Goal: Navigation & Orientation: Find specific page/section

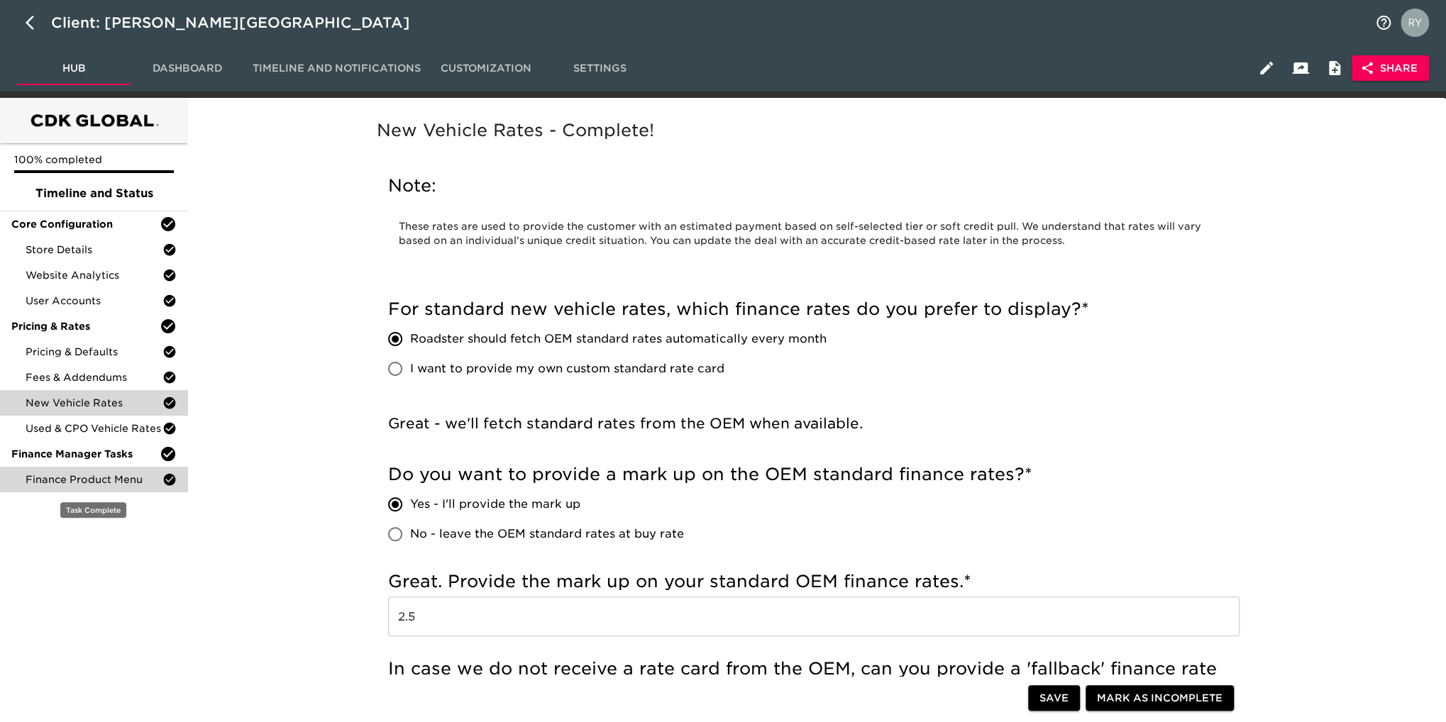
click at [80, 480] on span "Finance Product Menu" at bounding box center [94, 480] width 137 height 14
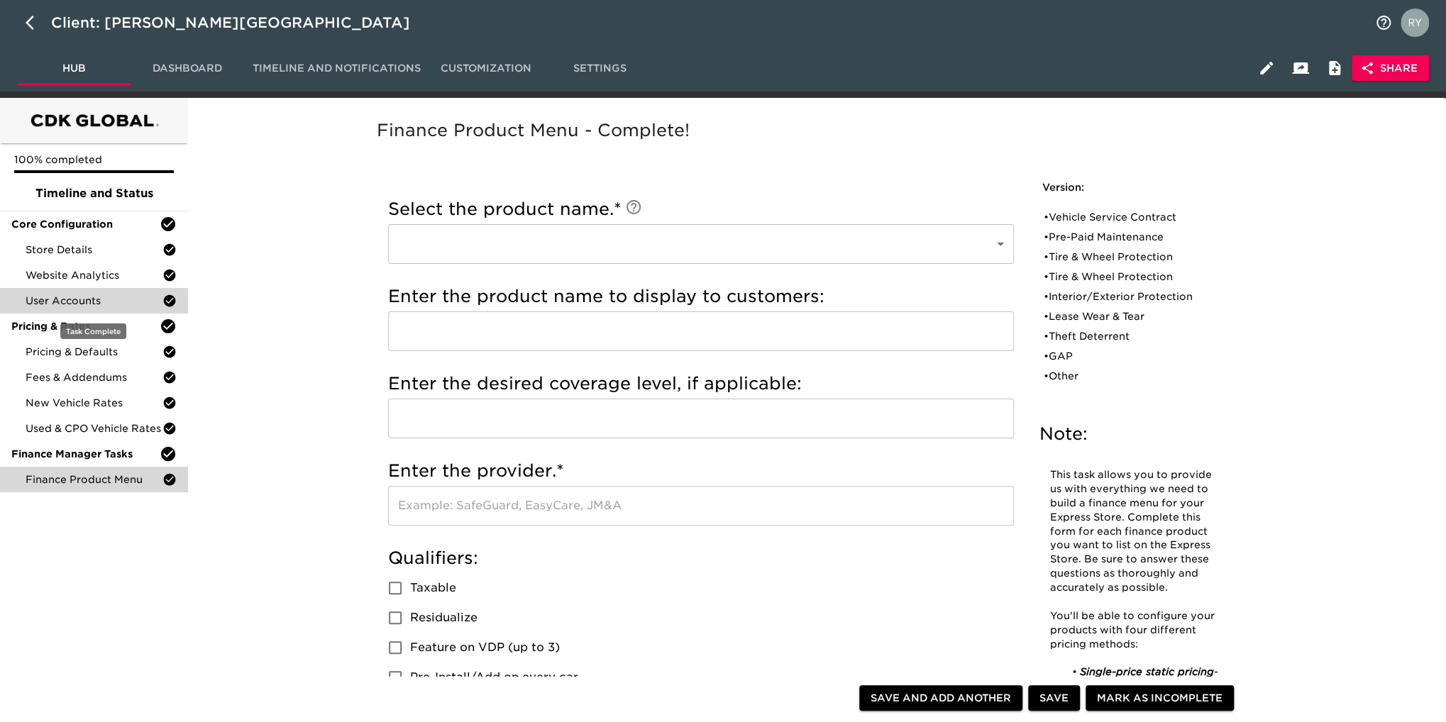
click at [74, 304] on span "User Accounts" at bounding box center [94, 301] width 137 height 14
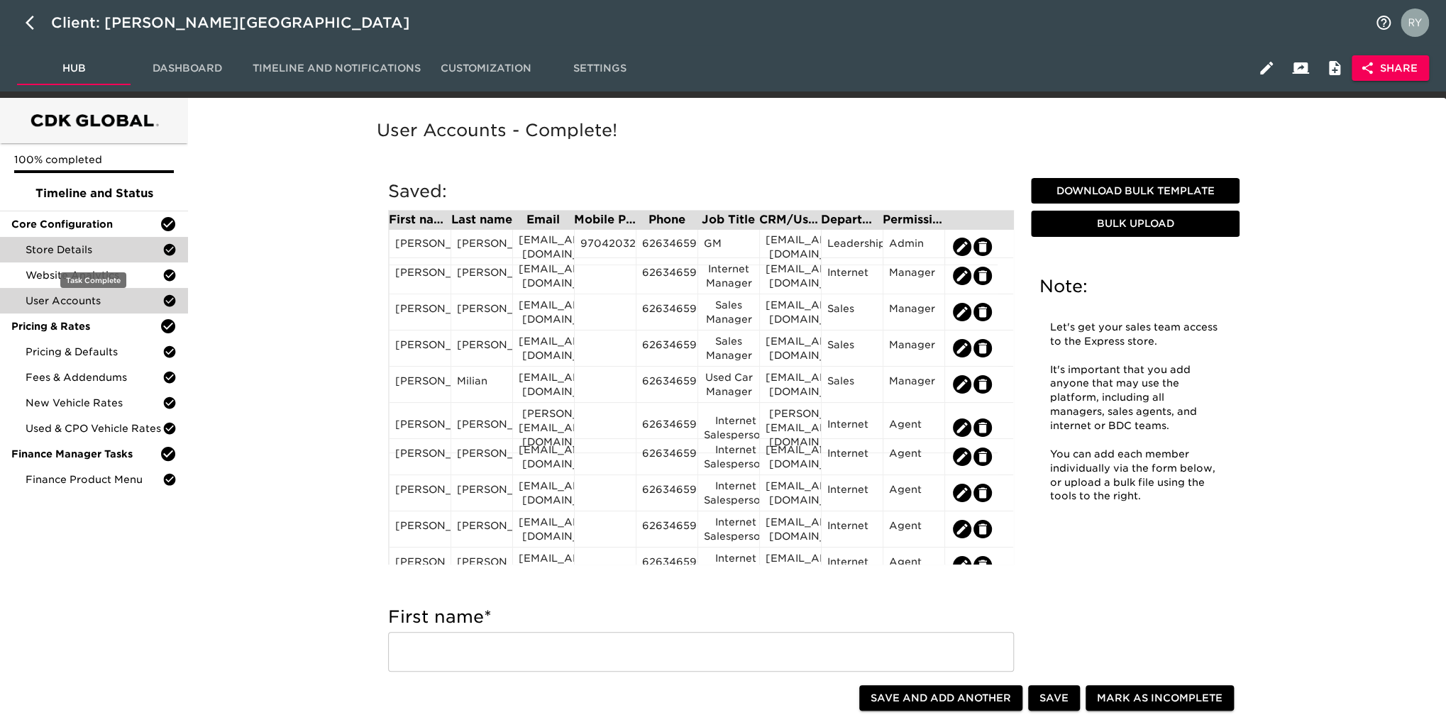
click at [86, 248] on span "Store Details" at bounding box center [94, 250] width 137 height 14
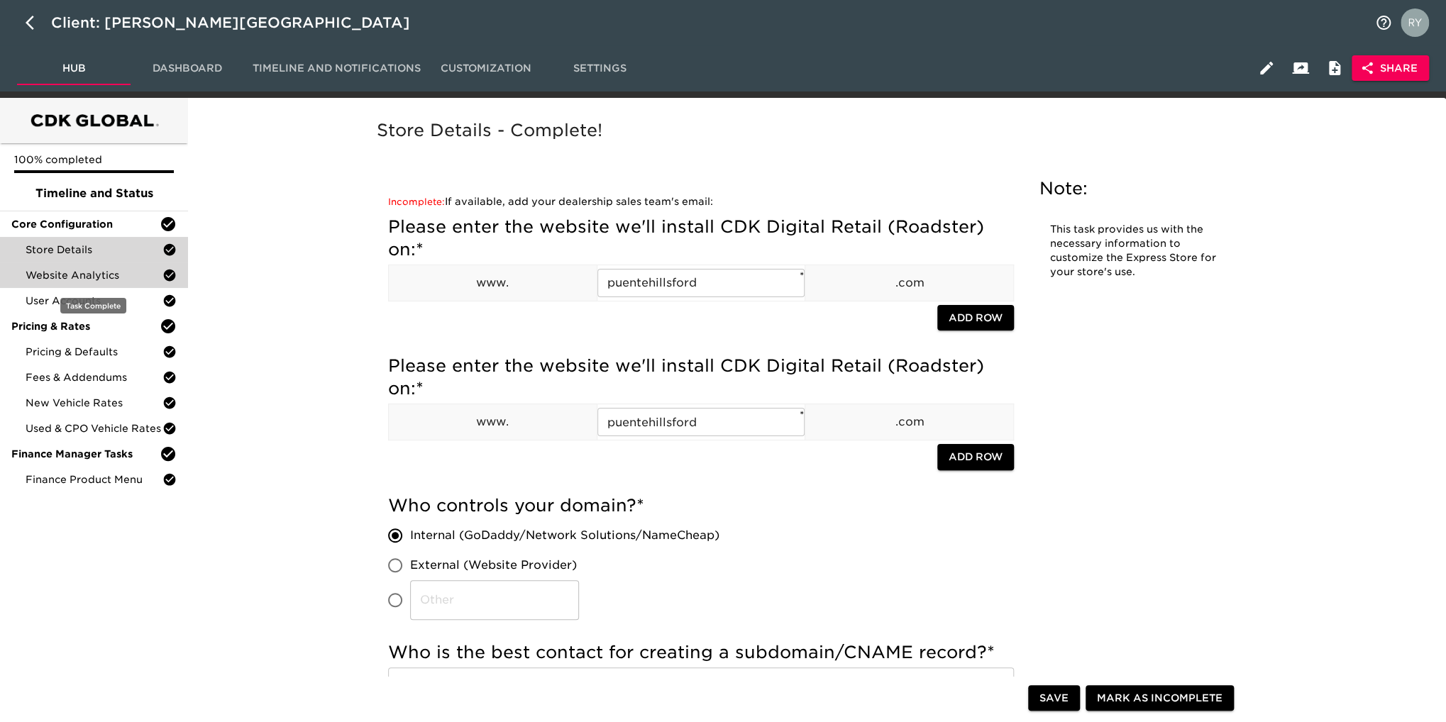
click at [109, 280] on span "Website Analytics" at bounding box center [94, 275] width 137 height 14
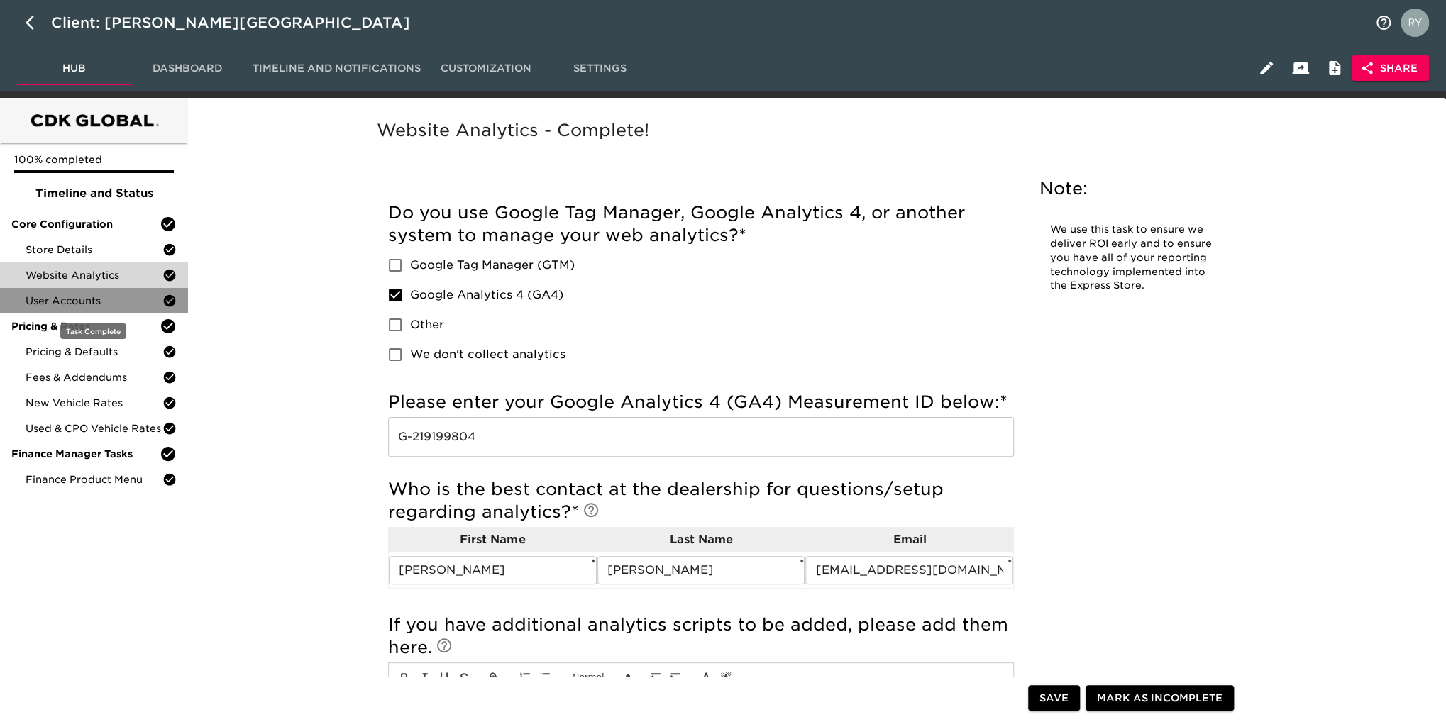
click at [27, 301] on div "User Accounts" at bounding box center [94, 301] width 188 height 26
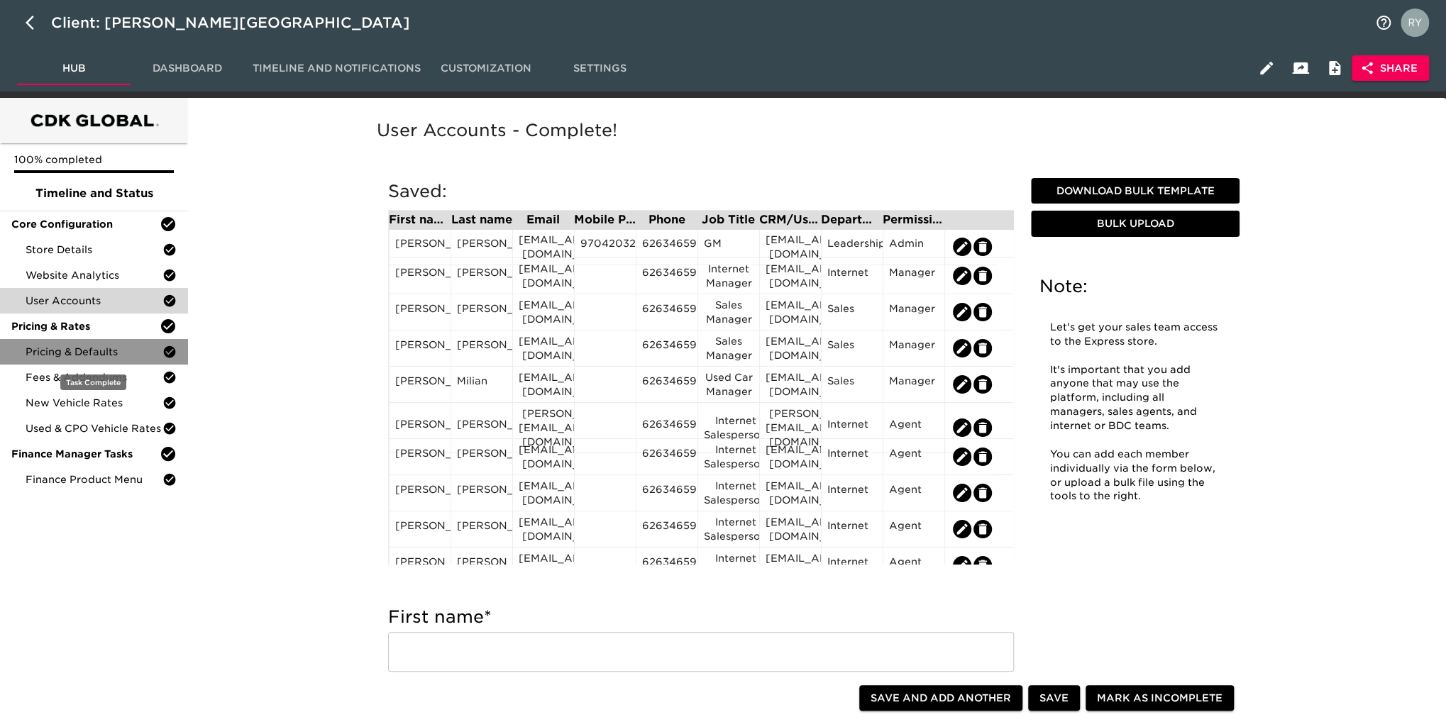
click at [57, 355] on span "Pricing & Defaults" at bounding box center [94, 352] width 137 height 14
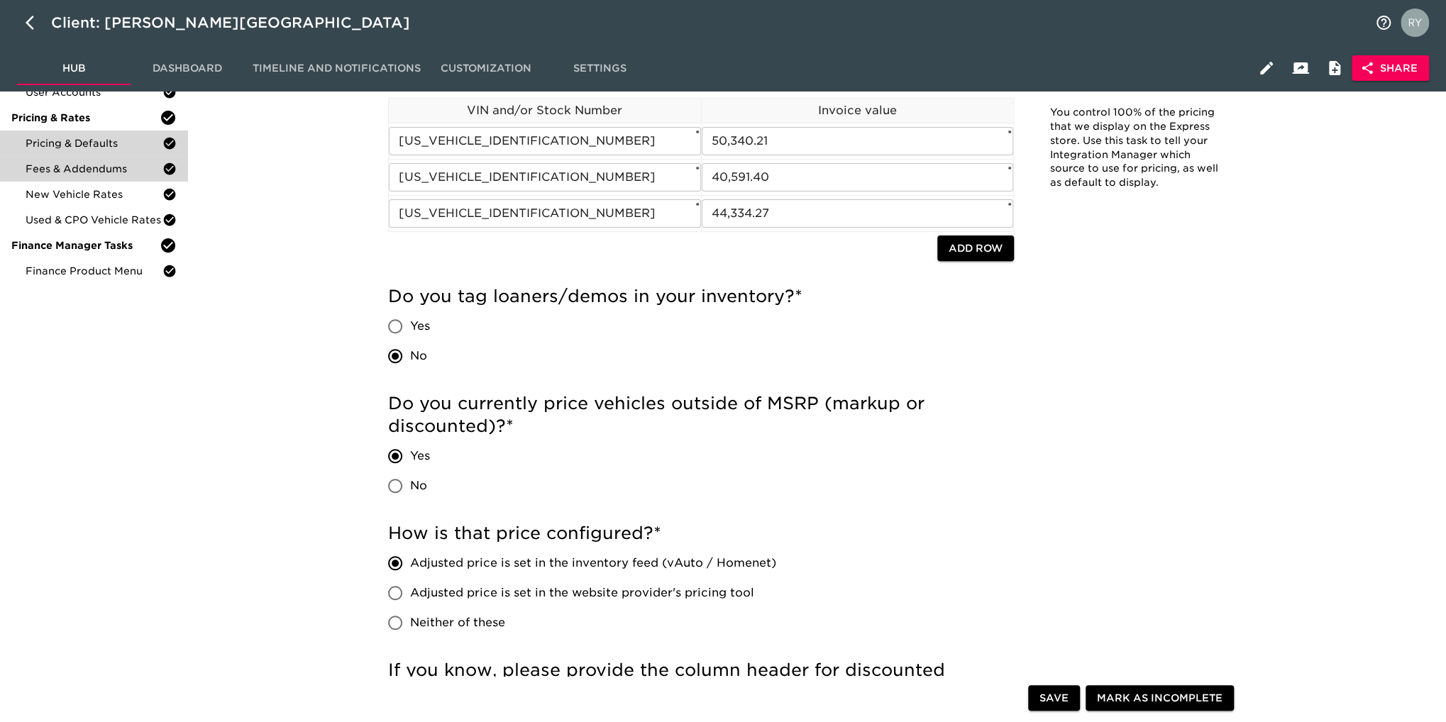
scroll to position [71, 0]
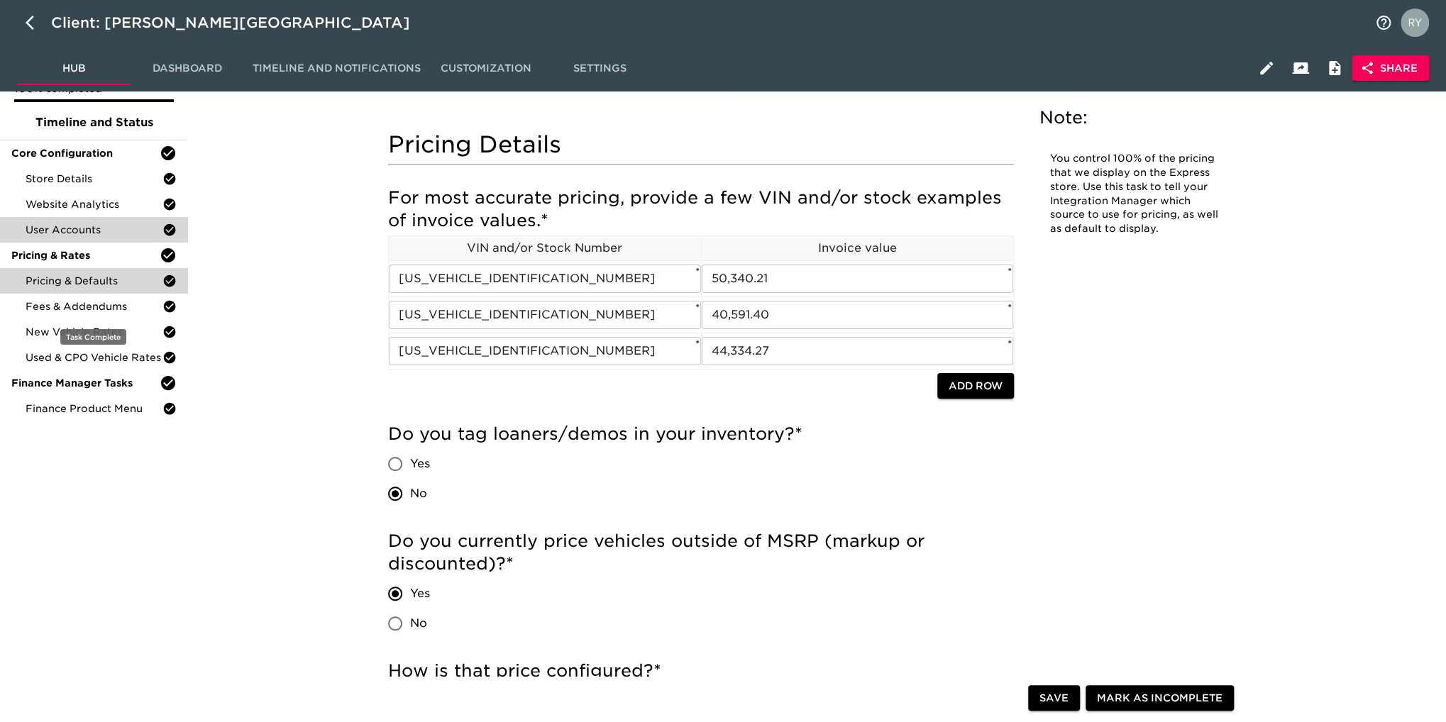
click at [71, 311] on span "Fees & Addendums" at bounding box center [94, 306] width 137 height 14
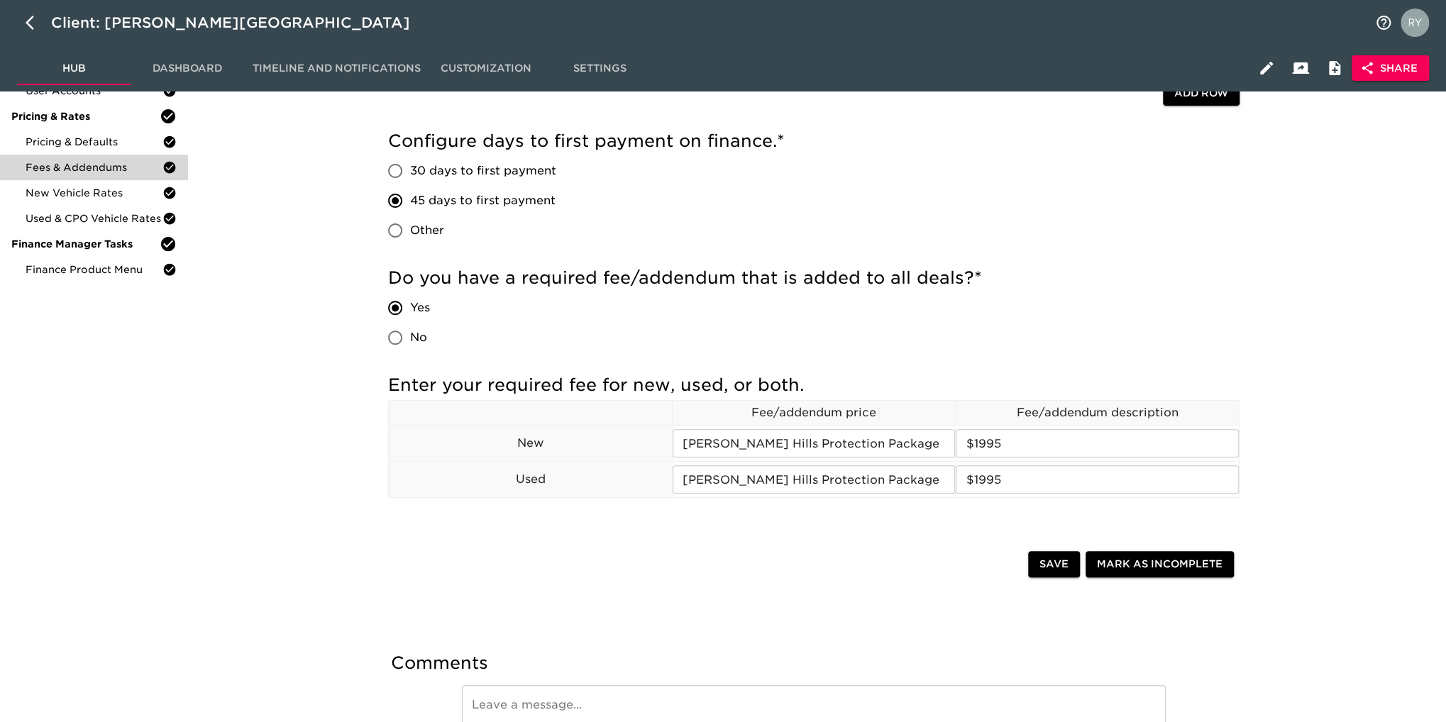
scroll to position [142, 0]
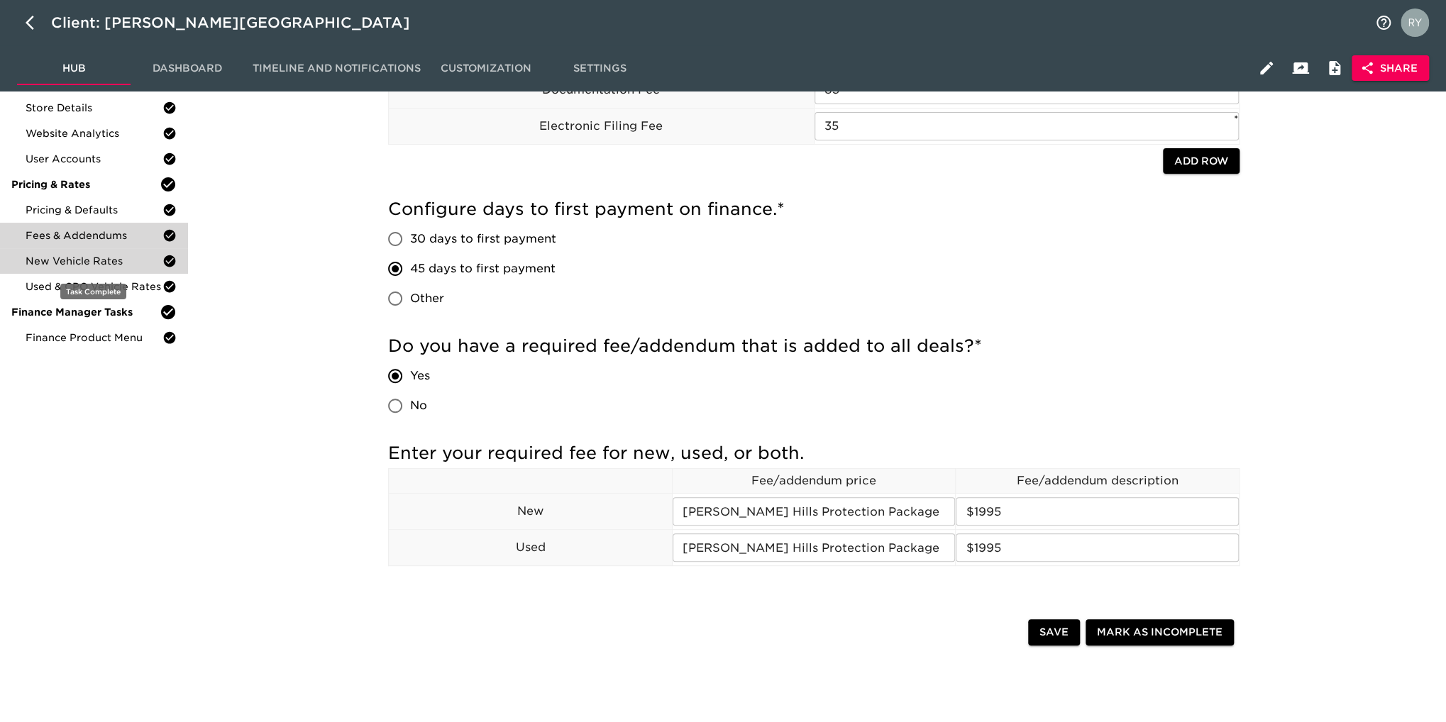
click at [85, 262] on span "New Vehicle Rates" at bounding box center [94, 261] width 137 height 14
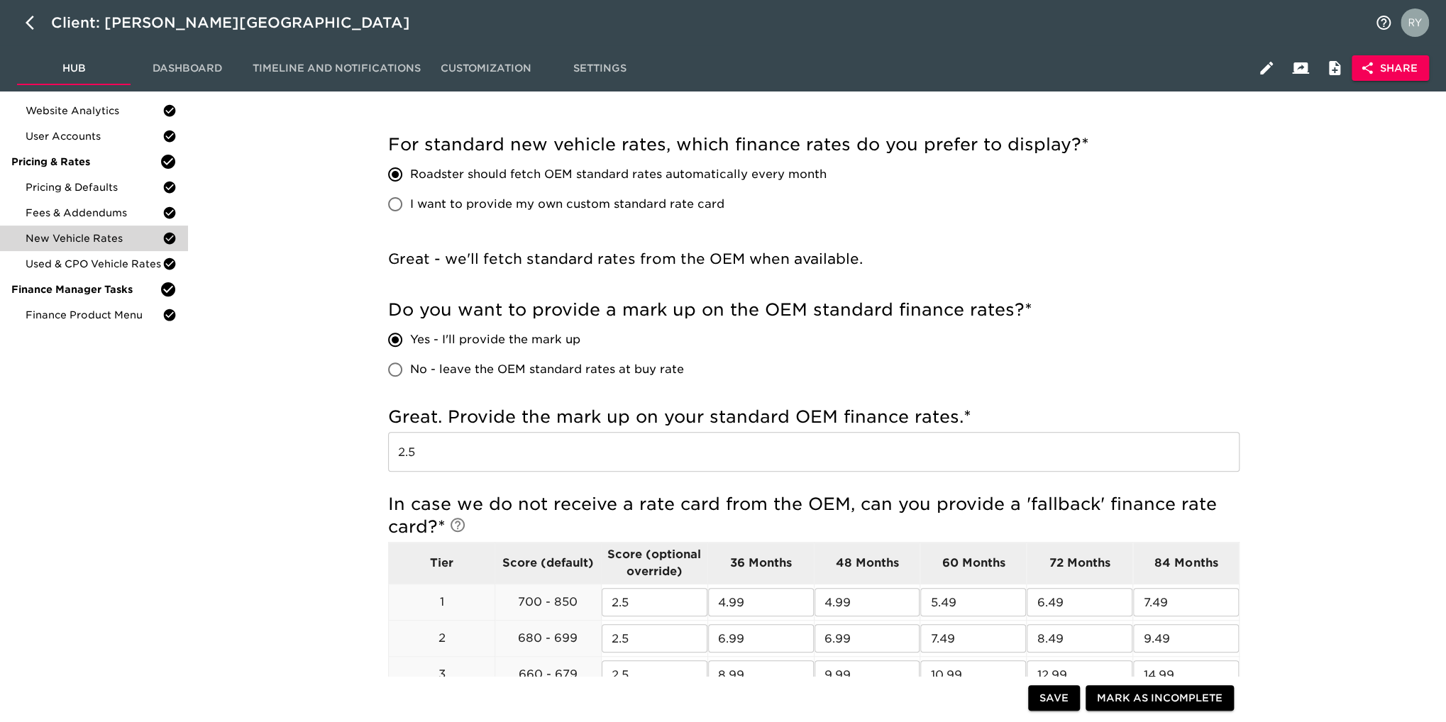
scroll to position [71, 0]
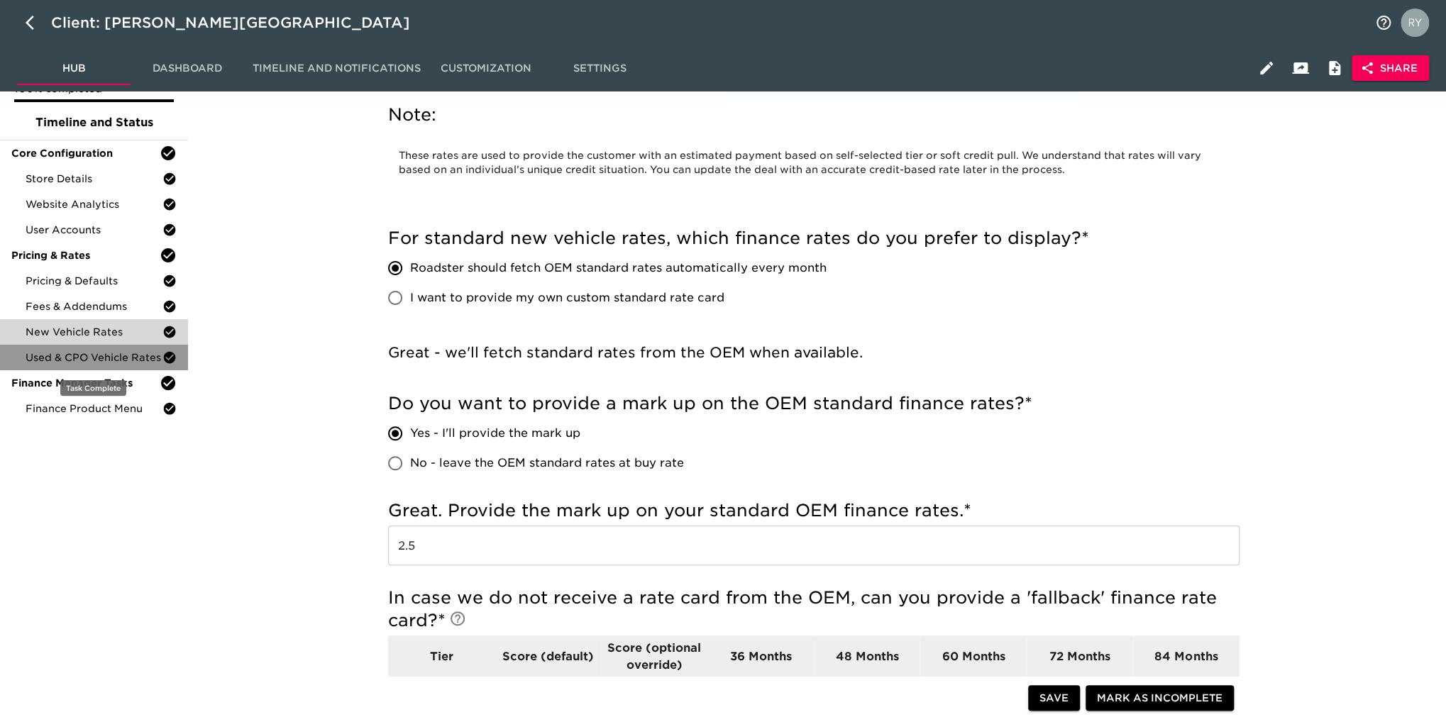
click at [126, 357] on span "Used & CPO Vehicle Rates" at bounding box center [94, 358] width 137 height 14
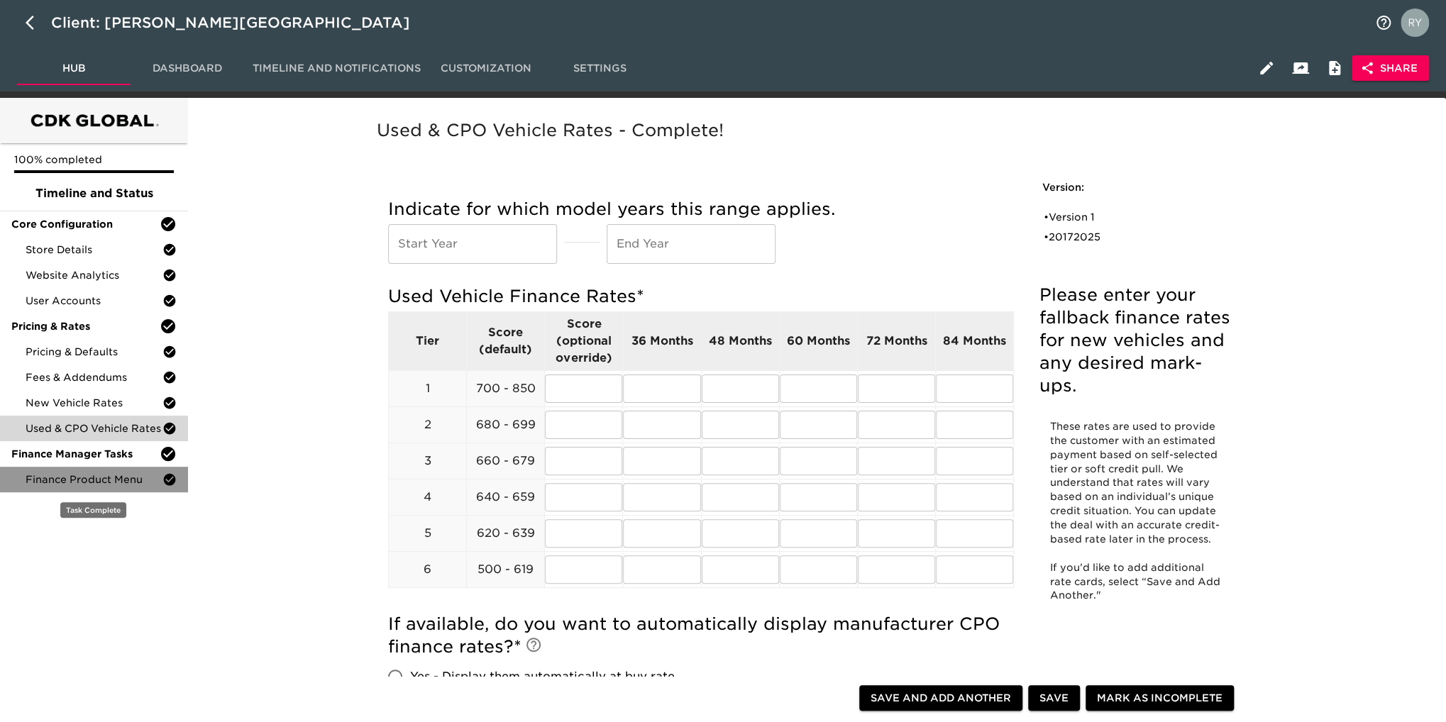
click at [122, 479] on span "Finance Product Menu" at bounding box center [94, 480] width 137 height 14
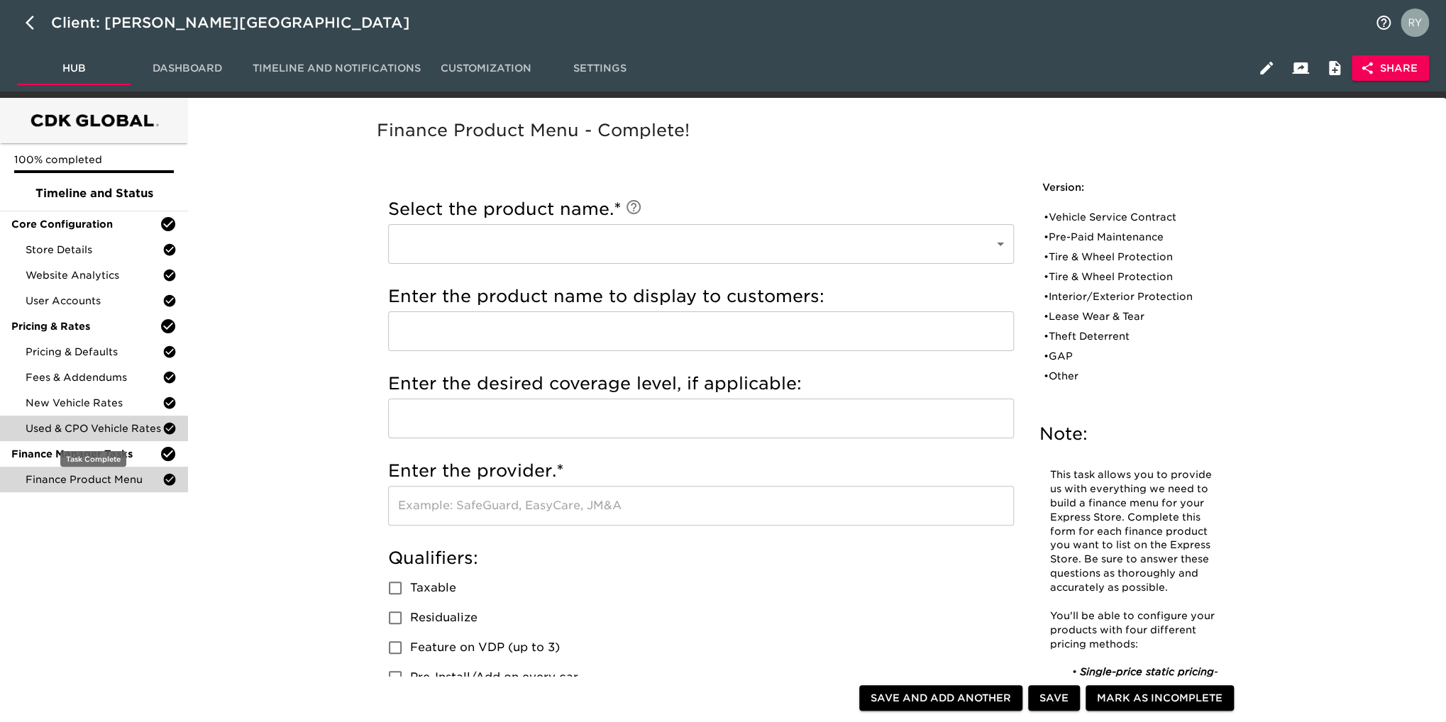
click at [95, 432] on span "Used & CPO Vehicle Rates" at bounding box center [94, 428] width 137 height 14
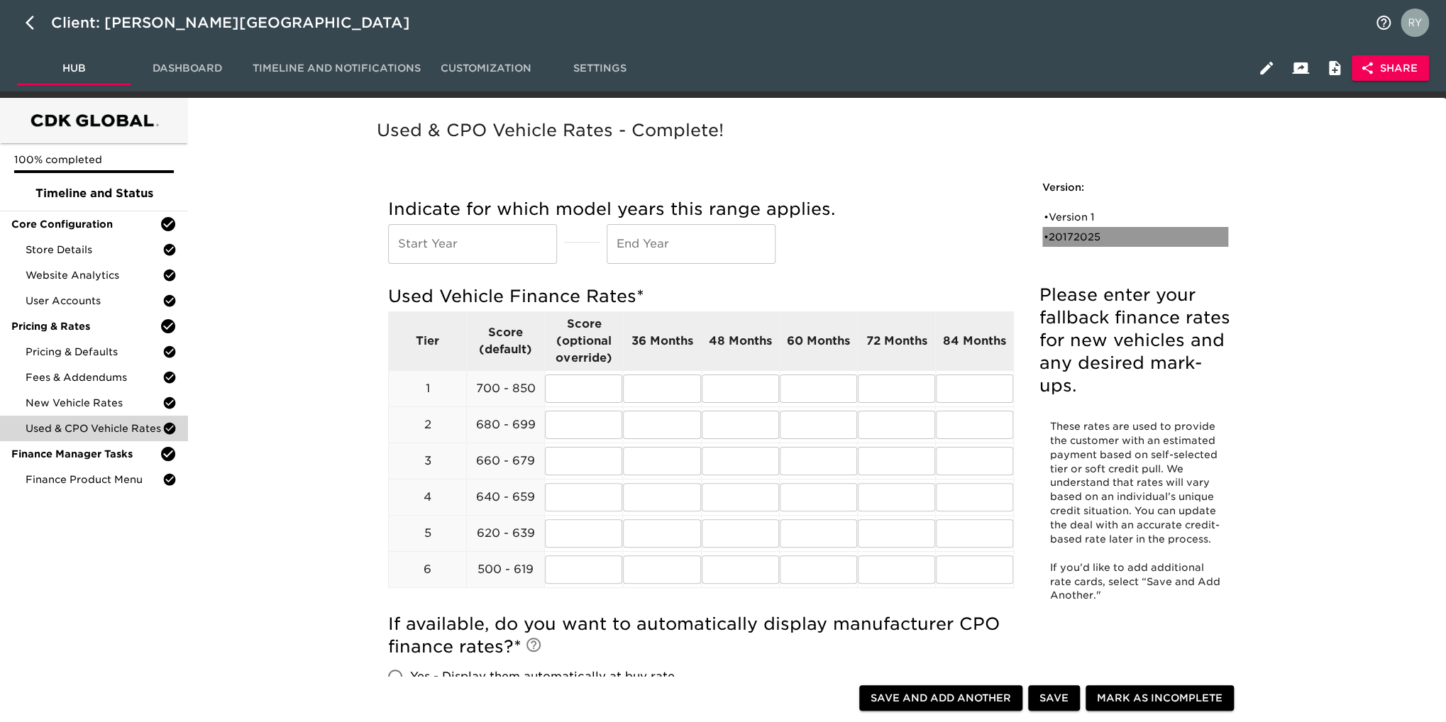
click at [1095, 241] on div "• 20172025" at bounding box center [1125, 237] width 163 height 14
type input "2017"
type input "2025"
radio input "true"
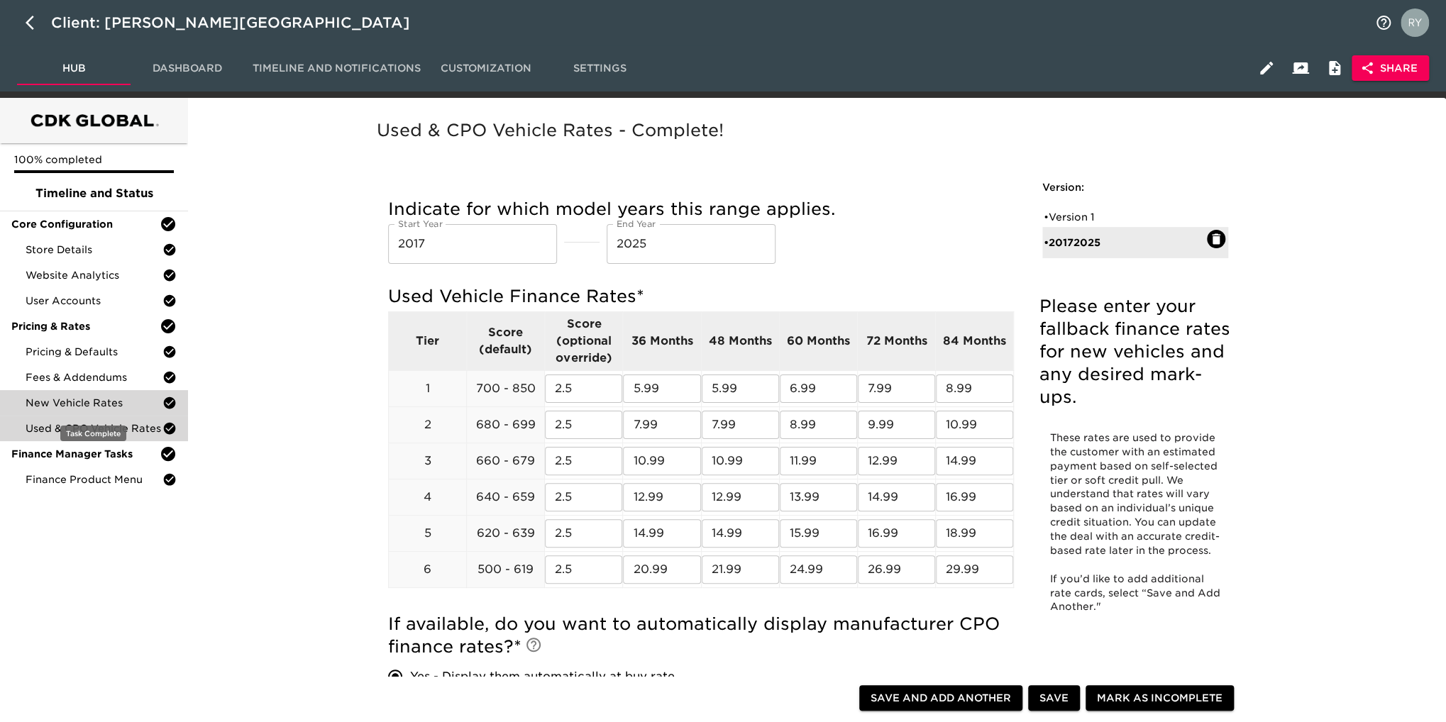
click at [118, 402] on span "New Vehicle Rates" at bounding box center [94, 403] width 137 height 14
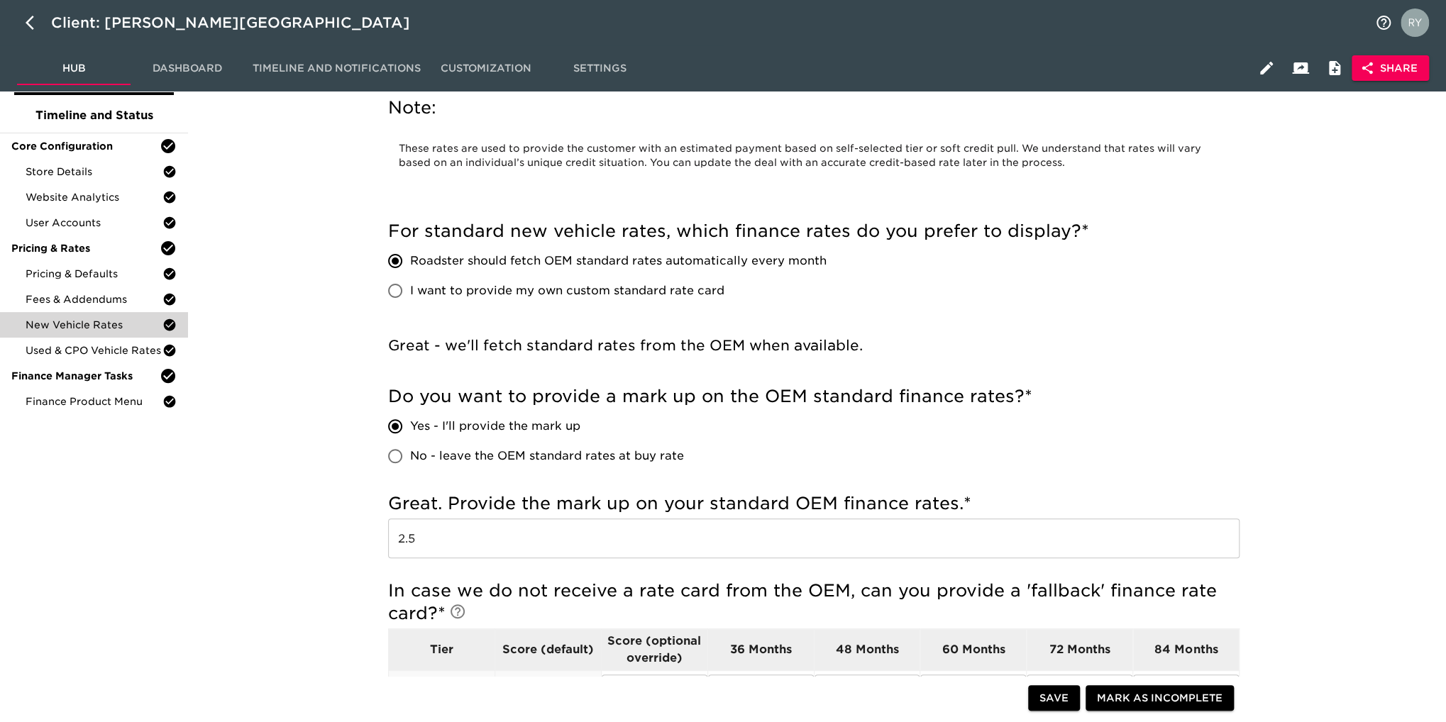
scroll to position [142, 0]
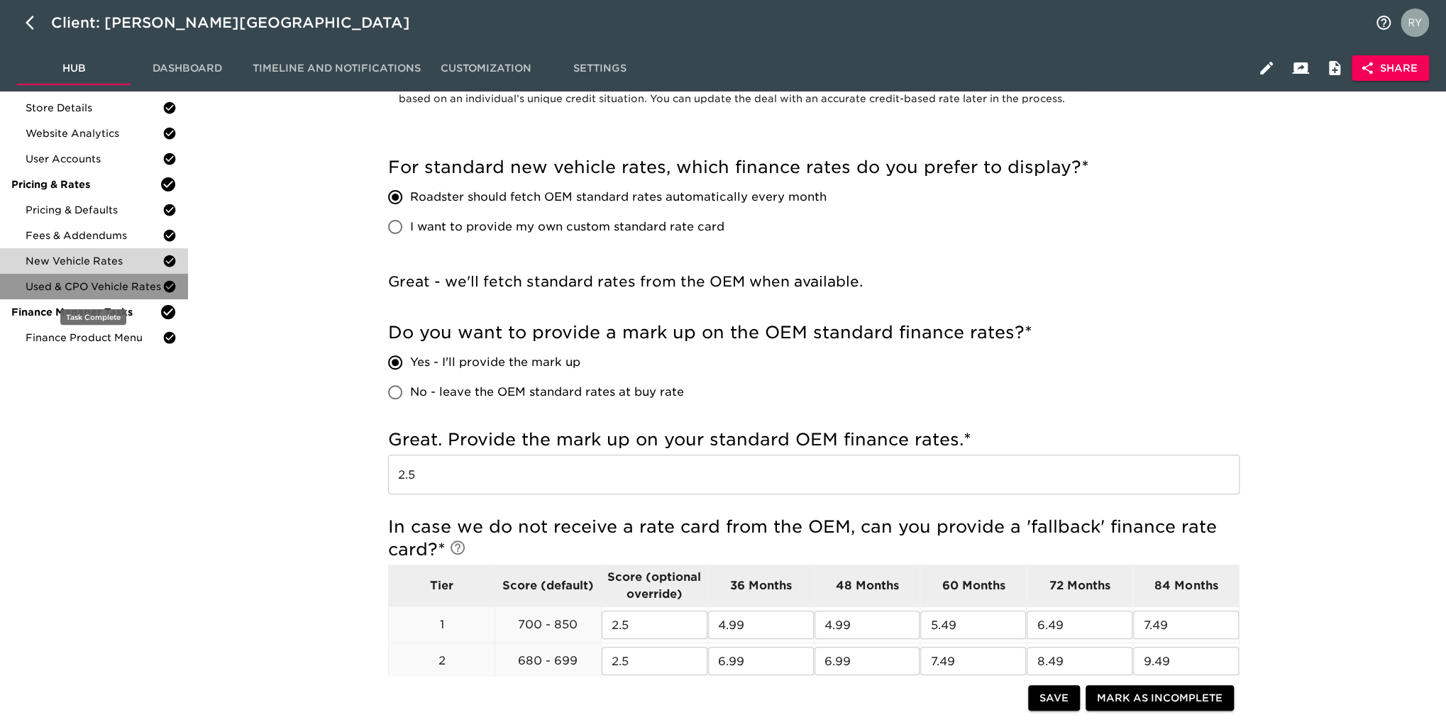
click at [96, 289] on span "Used & CPO Vehicle Rates" at bounding box center [94, 287] width 137 height 14
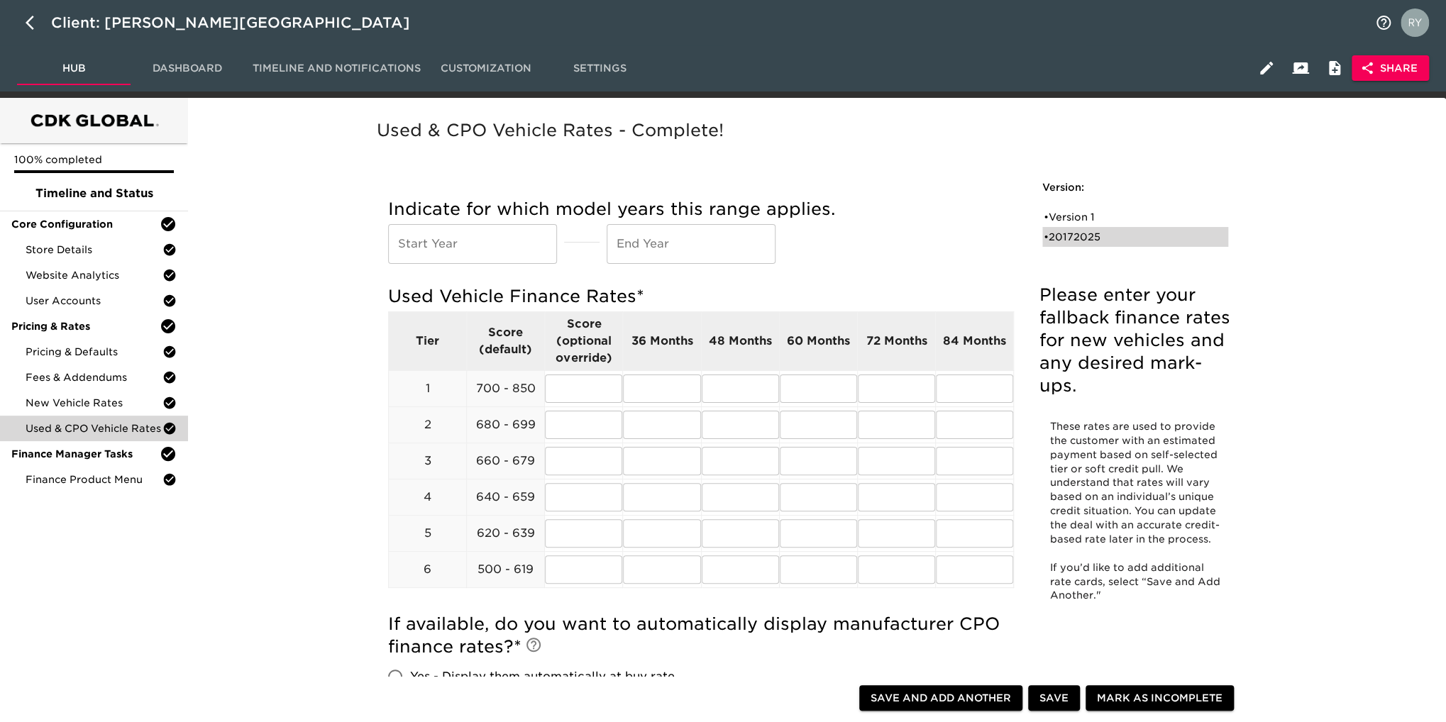
click at [1076, 234] on div "• 20172025" at bounding box center [1125, 237] width 163 height 14
type input "2017"
type input "2025"
radio input "true"
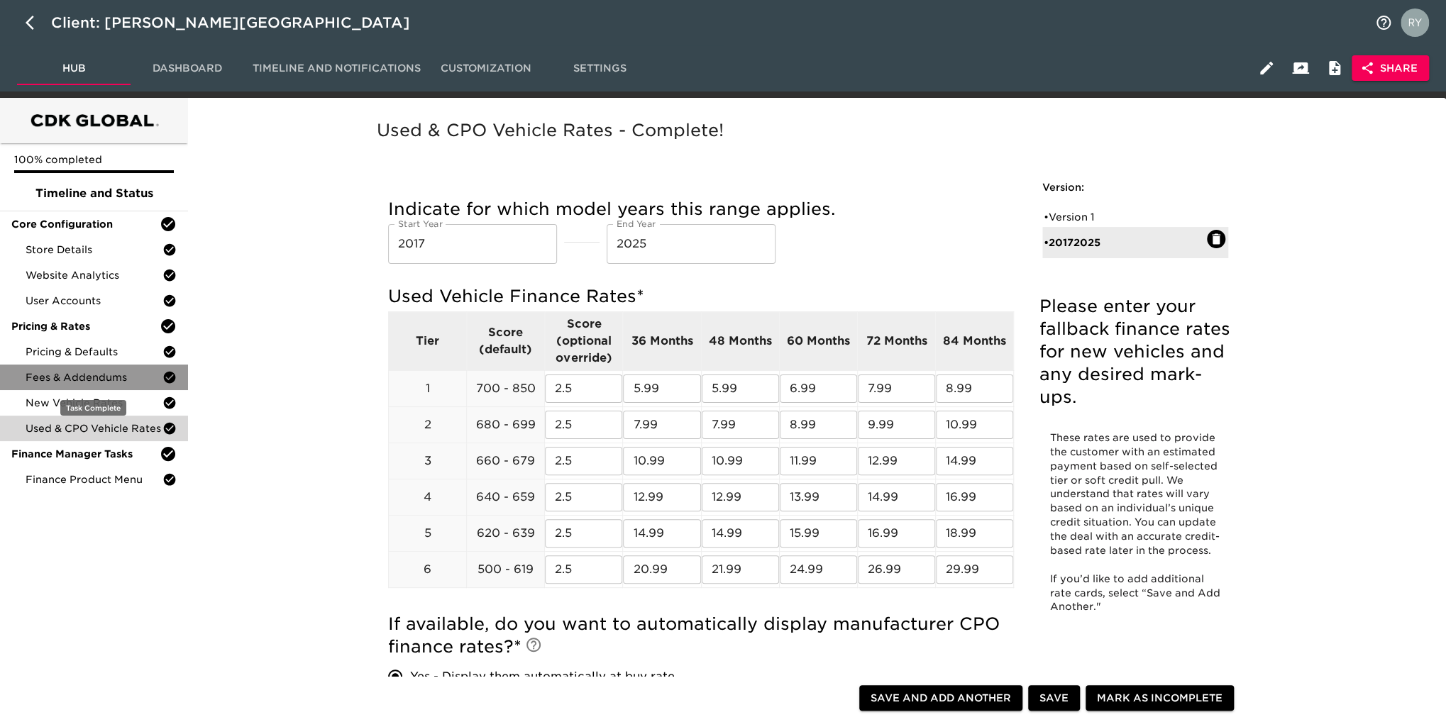
click at [82, 381] on span "Fees & Addendums" at bounding box center [94, 377] width 137 height 14
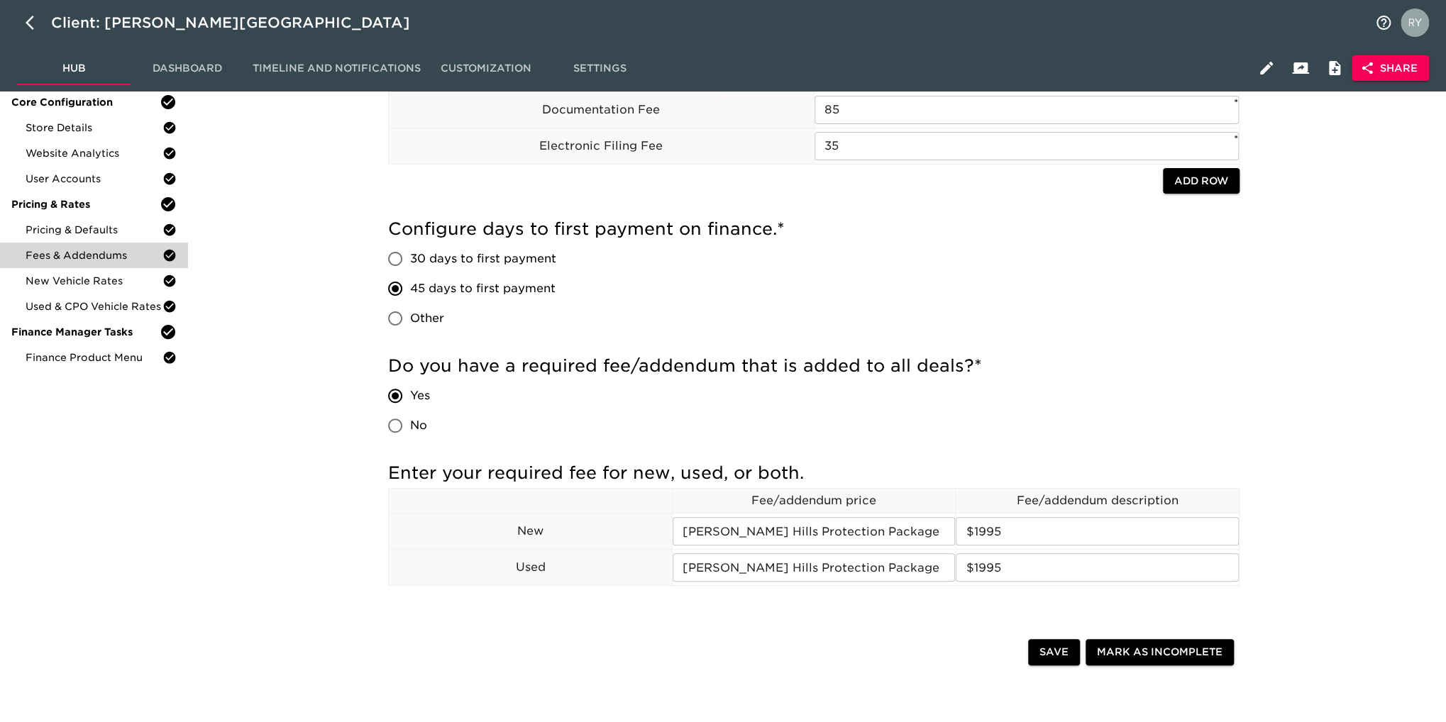
scroll to position [213, 0]
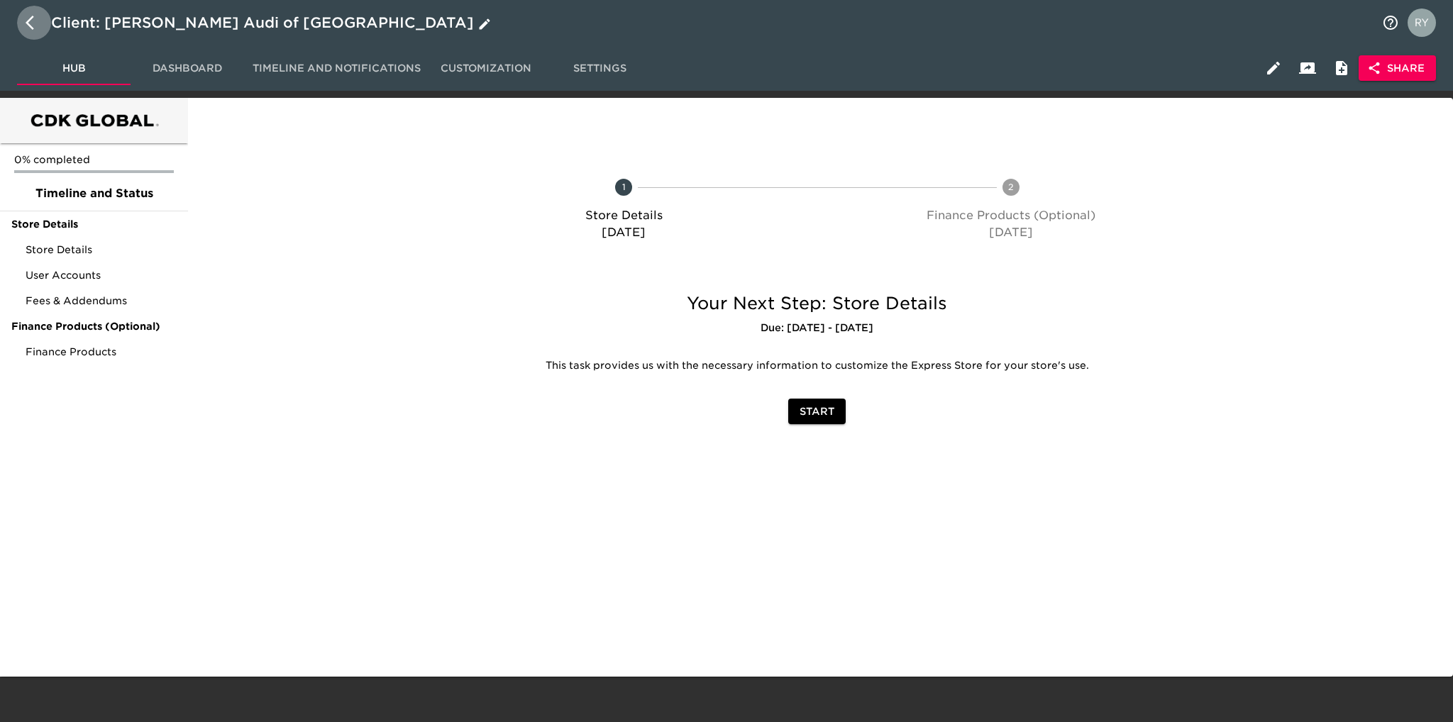
click at [31, 28] on icon "button" at bounding box center [34, 22] width 17 height 17
select select "10"
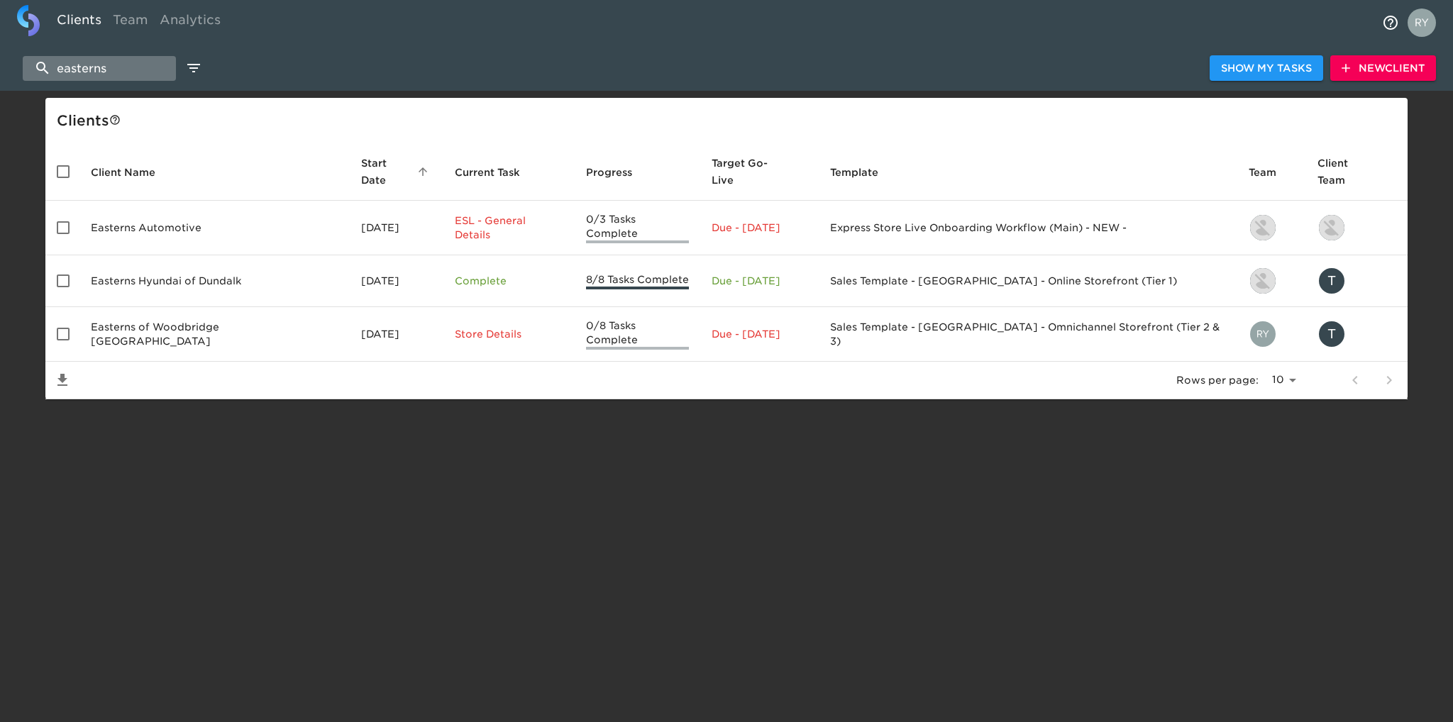
drag, startPoint x: 139, startPoint y: 57, endPoint x: 49, endPoint y: 79, distance: 92.8
click at [49, 79] on input "easterns" at bounding box center [99, 68] width 153 height 25
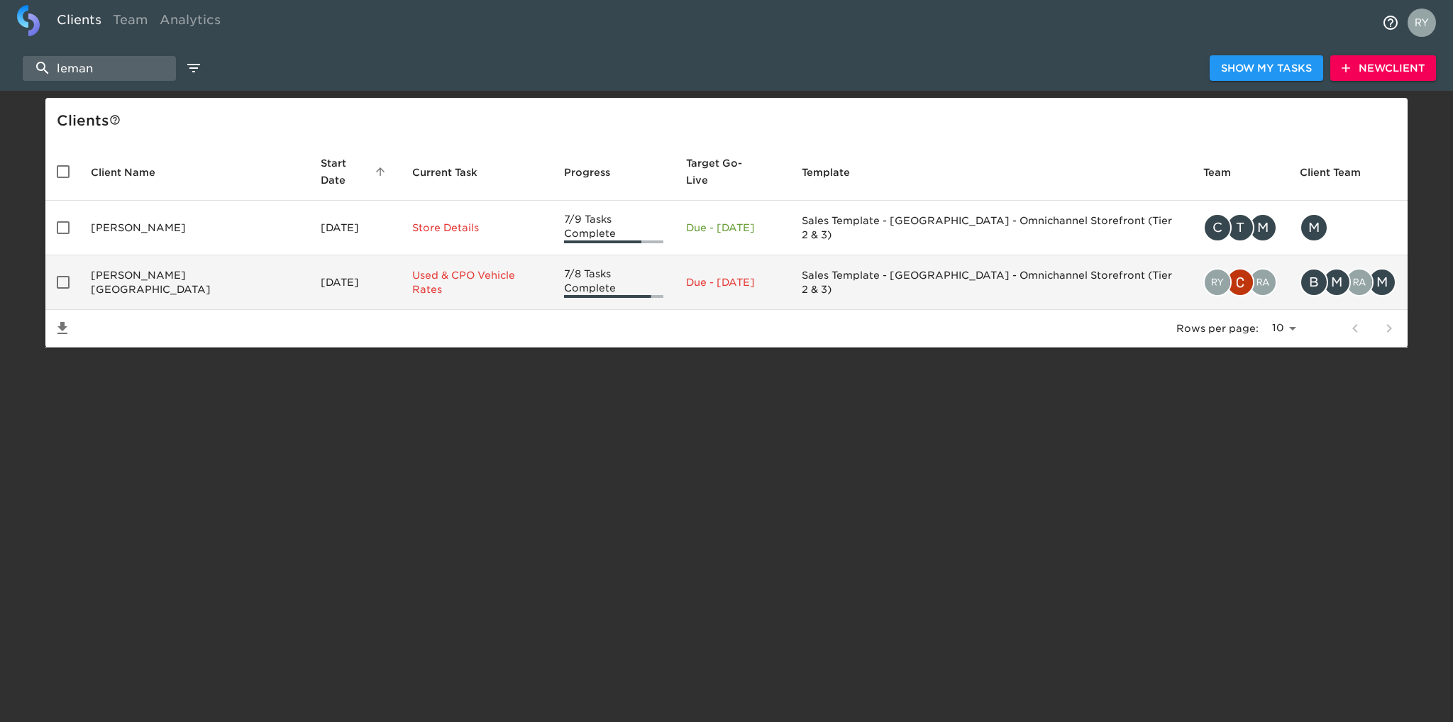
type input "leman"
click at [123, 265] on td "Leman's Chevy City" at bounding box center [194, 282] width 230 height 55
